Goal: Transaction & Acquisition: Purchase product/service

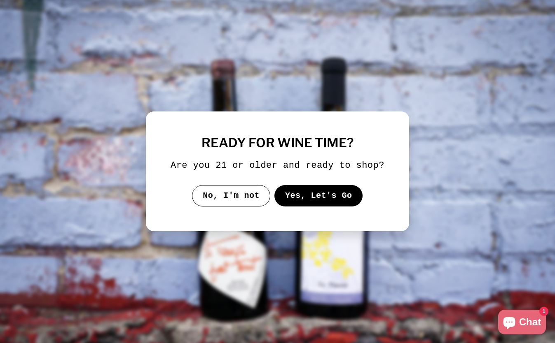
click at [308, 201] on button "Yes, Let's Go" at bounding box center [318, 195] width 89 height 21
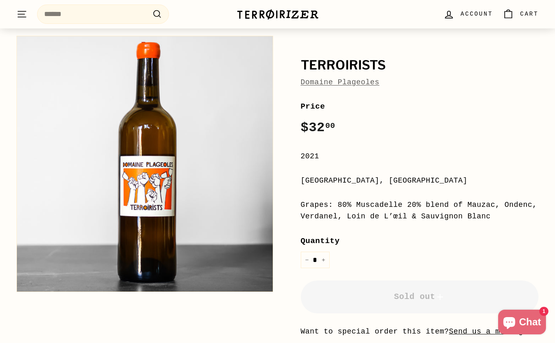
scroll to position [75, 0]
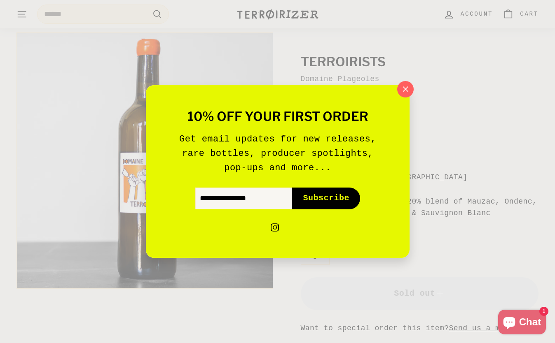
click at [394, 105] on div "10% off your first order Get email updates for new releases, rare bottles, prod…" at bounding box center [278, 171] width 264 height 173
click at [396, 95] on div "10% off your first order Get email updates for new releases, rare bottles, prod…" at bounding box center [278, 171] width 264 height 173
click at [401, 94] on icon "button" at bounding box center [405, 89] width 12 height 12
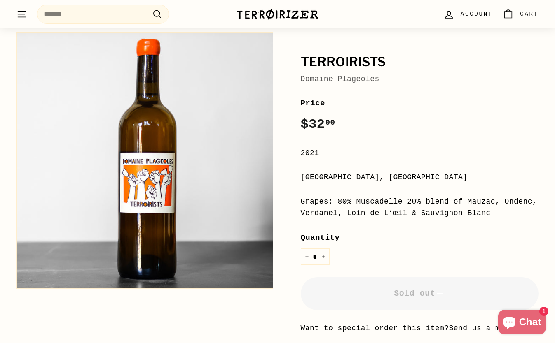
click at [300, 13] on img at bounding box center [277, 15] width 82 height 12
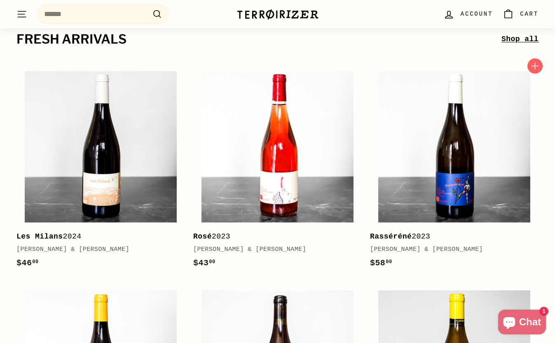
scroll to position [155, 0]
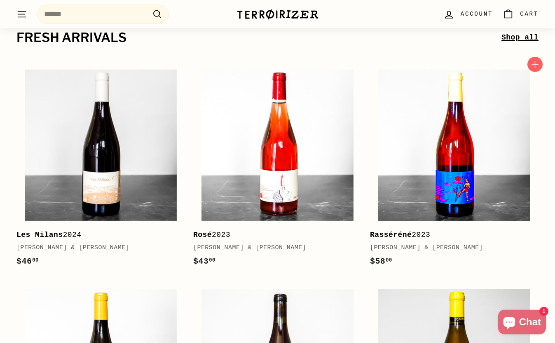
click at [448, 178] on img at bounding box center [454, 146] width 152 height 152
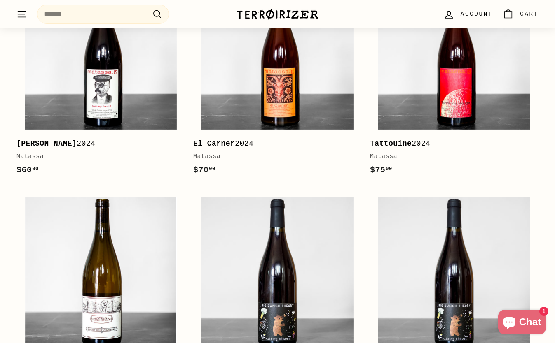
scroll to position [853, 0]
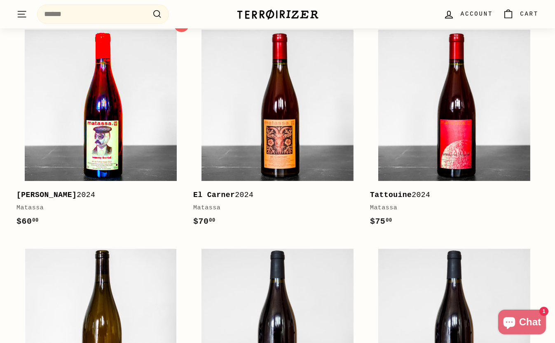
click at [128, 143] on img at bounding box center [101, 106] width 152 height 152
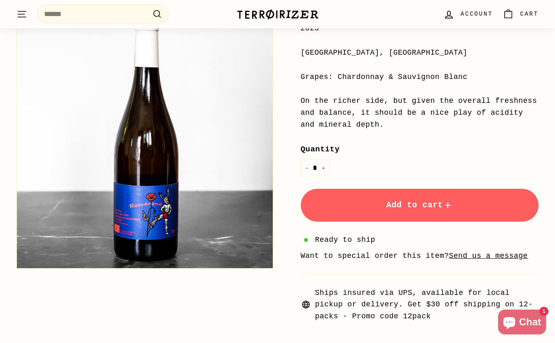
scroll to position [195, 0]
